Goal: Task Accomplishment & Management: Use online tool/utility

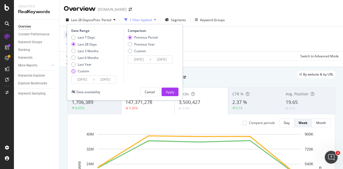
click at [81, 69] on div "Custom" at bounding box center [84, 71] width 12 height 5
click at [86, 79] on input "[DATE]" at bounding box center [82, 80] width 21 height 8
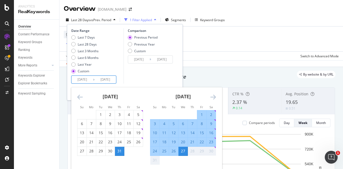
click at [211, 115] on div "2" at bounding box center [211, 114] width 9 height 5
type input "[DATE]"
click at [181, 151] on div "27" at bounding box center [183, 151] width 9 height 5
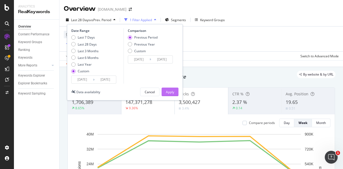
click at [169, 95] on div "Apply" at bounding box center [170, 92] width 8 height 8
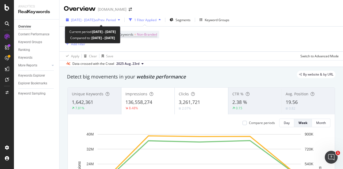
click at [83, 18] on span "[DATE] - [DATE]" at bounding box center [83, 20] width 24 height 5
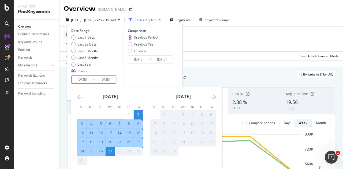
click at [81, 80] on input "[DATE]" at bounding box center [82, 80] width 21 height 8
click at [80, 98] on icon "Move backward to switch to the previous month." at bounding box center [80, 97] width 6 height 6
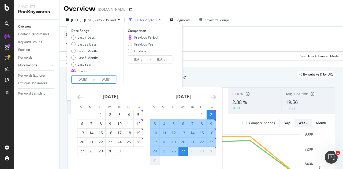
click at [80, 98] on icon "Move backward to switch to the previous month." at bounding box center [80, 97] width 6 height 6
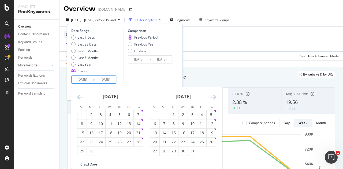
click at [80, 98] on icon "Move backward to switch to the previous month." at bounding box center [80, 97] width 6 height 6
click at [138, 114] on div "1" at bounding box center [138, 114] width 9 height 5
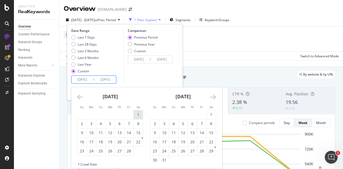
type input "[DATE]"
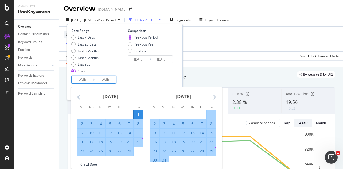
click at [212, 98] on icon "Move forward to switch to the next month." at bounding box center [213, 97] width 6 height 6
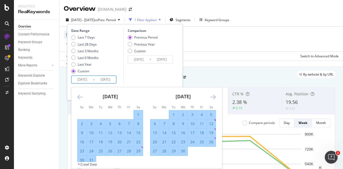
click at [212, 98] on icon "Move forward to switch to the next month." at bounding box center [213, 97] width 6 height 6
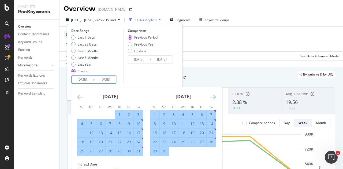
click at [212, 98] on icon "Move forward to switch to the next month." at bounding box center [213, 97] width 6 height 6
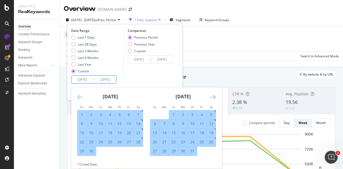
click at [212, 98] on icon "Move forward to switch to the next month." at bounding box center [213, 97] width 6 height 6
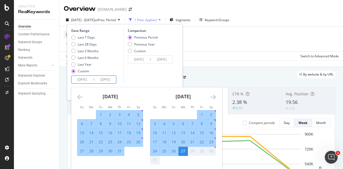
click at [212, 98] on icon "Move forward to switch to the next month." at bounding box center [213, 97] width 6 height 6
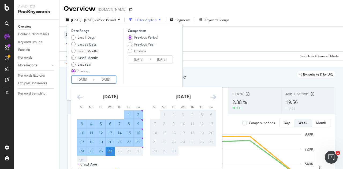
scroll to position [27, 0]
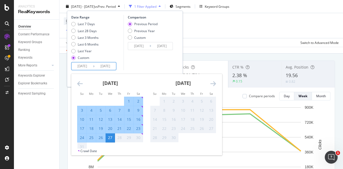
click at [109, 137] on div "27" at bounding box center [110, 137] width 9 height 5
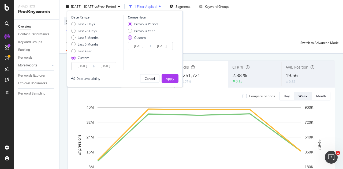
click at [131, 38] on div "Custom" at bounding box center [130, 37] width 4 height 4
click at [145, 47] on input "[DATE]" at bounding box center [138, 46] width 21 height 8
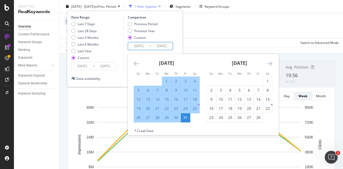
click at [173, 63] on strong "[DATE]" at bounding box center [166, 63] width 15 height 6
click at [135, 65] on icon "Move backward to switch to the previous month." at bounding box center [137, 63] width 6 height 6
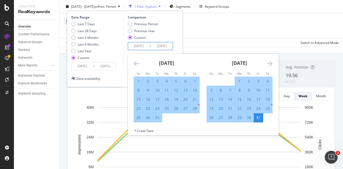
click at [135, 65] on icon "Move backward to switch to the previous month." at bounding box center [137, 63] width 6 height 6
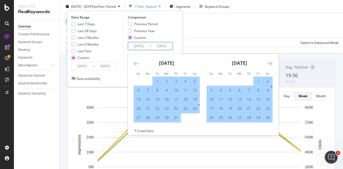
click at [135, 65] on icon "Move backward to switch to the previous month." at bounding box center [137, 63] width 6 height 6
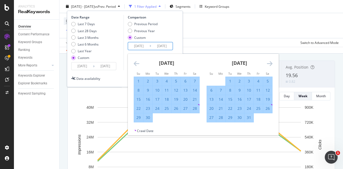
click at [135, 65] on icon "Move backward to switch to the previous month." at bounding box center [137, 63] width 6 height 6
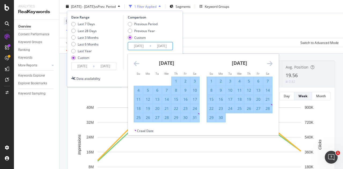
click at [135, 65] on icon "Move backward to switch to the previous month." at bounding box center [137, 63] width 6 height 6
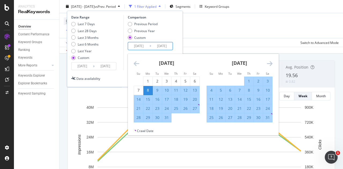
click at [135, 65] on icon "Move backward to switch to the previous month." at bounding box center [137, 63] width 6 height 6
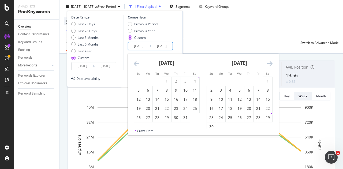
click at [135, 65] on icon "Move backward to switch to the previous month." at bounding box center [137, 63] width 6 height 6
click at [265, 80] on div "3" at bounding box center [267, 81] width 9 height 5
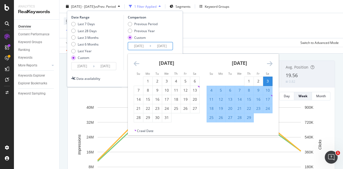
type input "[DATE]"
click at [270, 64] on icon "Move forward to switch to the next month." at bounding box center [270, 63] width 6 height 6
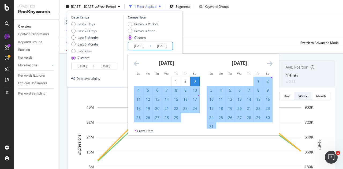
click at [270, 64] on icon "Move forward to switch to the next month." at bounding box center [270, 63] width 6 height 6
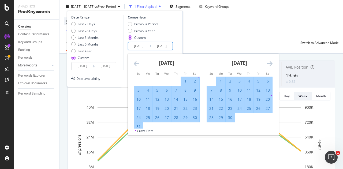
click at [270, 64] on icon "Move forward to switch to the next month." at bounding box center [270, 63] width 6 height 6
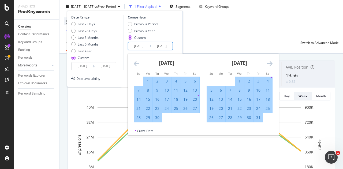
click at [270, 64] on icon "Move forward to switch to the next month." at bounding box center [270, 63] width 6 height 6
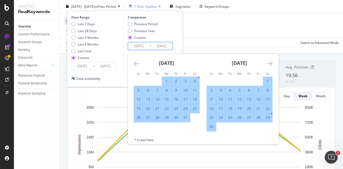
click at [270, 64] on icon "Move forward to switch to the next month." at bounding box center [270, 63] width 6 height 6
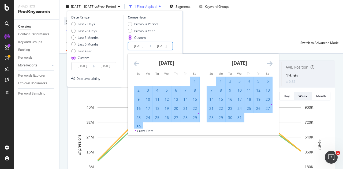
click at [270, 64] on icon "Move forward to switch to the next month." at bounding box center [270, 63] width 6 height 6
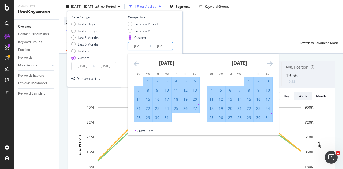
click at [258, 117] on div "30" at bounding box center [258, 117] width 9 height 5
type input "[DATE]"
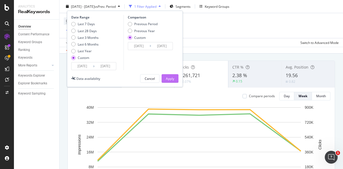
click at [172, 76] on div "Apply" at bounding box center [170, 79] width 8 height 8
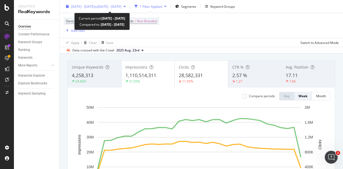
click at [92, 3] on div "[DATE] - [DATE] vs [DATE] - [DATE]" at bounding box center [96, 6] width 64 height 8
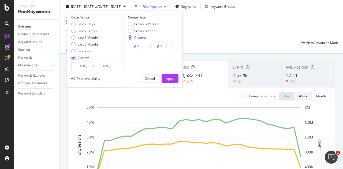
click at [80, 59] on div "Custom" at bounding box center [84, 57] width 12 height 5
click at [82, 64] on input "[DATE]" at bounding box center [82, 66] width 21 height 8
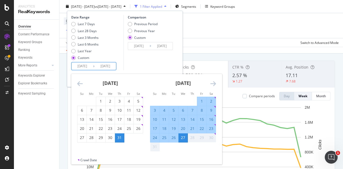
click at [209, 101] on div "2" at bounding box center [211, 101] width 9 height 5
type input "[DATE]"
click at [183, 138] on div "27" at bounding box center [183, 137] width 9 height 5
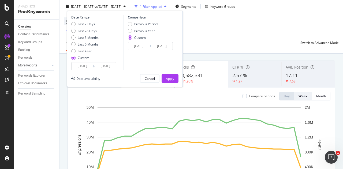
click at [146, 45] on input "[DATE]" at bounding box center [138, 46] width 21 height 8
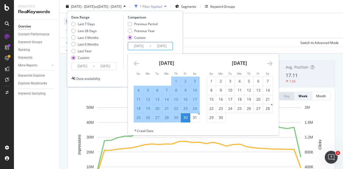
click at [193, 79] on div "3" at bounding box center [194, 81] width 9 height 5
type input "[DATE]"
click at [183, 117] on div "30" at bounding box center [185, 117] width 9 height 5
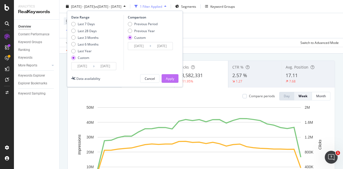
click at [174, 77] on button "Apply" at bounding box center [170, 78] width 17 height 9
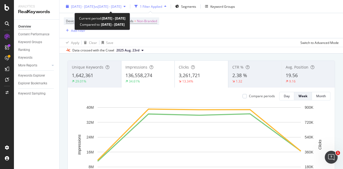
click at [95, 7] on span "[DATE] - [DATE]" at bounding box center [83, 6] width 24 height 5
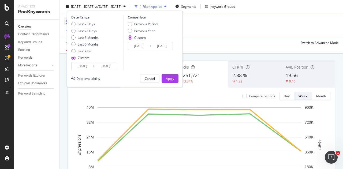
click at [106, 68] on input "[DATE]" at bounding box center [105, 66] width 21 height 8
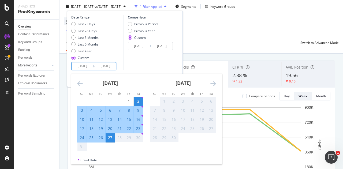
click at [215, 43] on div "Apply Clear Save Switch to Advanced Mode" at bounding box center [202, 42] width 284 height 9
